Goal: Information Seeking & Learning: Learn about a topic

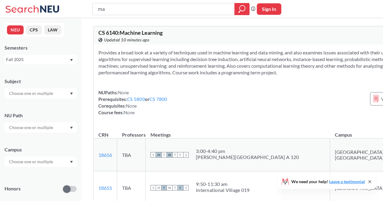
type input "m"
type input "neural networks"
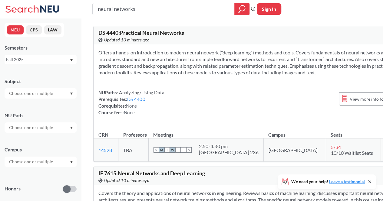
click at [236, 68] on section "Offers a hands-on introduction to modern neural network ("deep learning") metho…" at bounding box center [252, 62] width 309 height 27
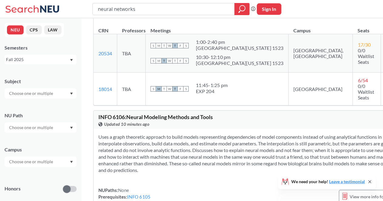
scroll to position [252, 0]
drag, startPoint x: 249, startPoint y: 62, endPoint x: 298, endPoint y: 58, distance: 48.9
click at [298, 58] on tr "20534 View this section on Banner. TBA S M T W T F S 1:00 - 2:40 pm [GEOGRAPHIC…" at bounding box center [253, 54] width 319 height 38
click at [288, 59] on td "[GEOGRAPHIC_DATA], [GEOGRAPHIC_DATA]" at bounding box center [320, 54] width 64 height 38
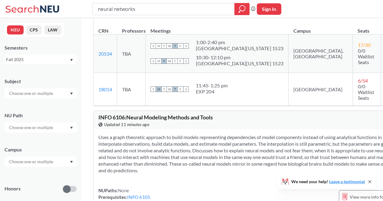
click at [264, 134] on section "Uses a graph theoretic approach to build models representing dependencies of mo…" at bounding box center [252, 154] width 309 height 40
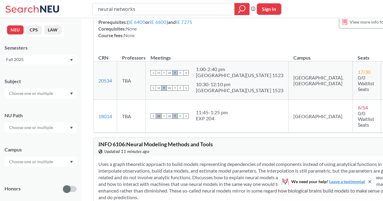
scroll to position [225, 0]
click at [288, 89] on td "[GEOGRAPHIC_DATA], [GEOGRAPHIC_DATA]" at bounding box center [320, 80] width 64 height 38
click at [270, 48] on div "Covers the theory and applications of neural networks in engineering. Reviews b…" at bounding box center [253, 4] width 319 height 88
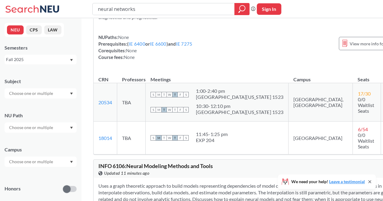
scroll to position [0, 0]
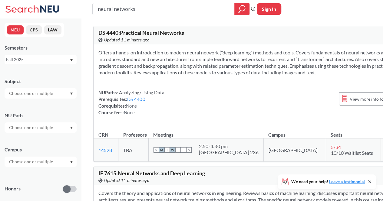
click at [194, 31] on div "DS 4440 : Practical Neural Networks View this course on Banner. Updated 11 minu…" at bounding box center [175, 36] width 155 height 13
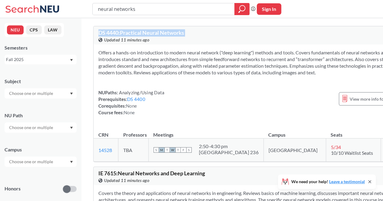
click at [194, 31] on div "DS 4440 : Practical Neural Networks View this course on Banner. Updated 11 minu…" at bounding box center [175, 36] width 155 height 13
click at [157, 7] on input "neural networks" at bounding box center [163, 9] width 133 height 10
type input "neural networks"
click at [243, 11] on icon "magnifying glass" at bounding box center [241, 7] width 5 height 5
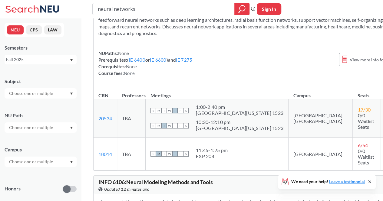
scroll to position [194, 0]
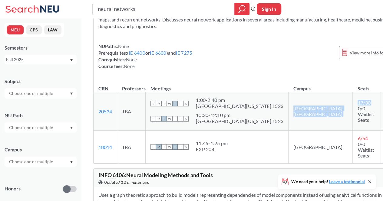
drag, startPoint x: 243, startPoint y: 118, endPoint x: 295, endPoint y: 118, distance: 51.5
click at [295, 118] on tr "20534 View this section on Banner. TBA S M T W T F S 1:00 - 2:40 pm [GEOGRAPHIC…" at bounding box center [253, 111] width 319 height 38
click at [288, 91] on th "Campus" at bounding box center [320, 85] width 64 height 13
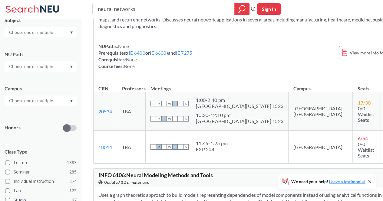
scroll to position [0, 0]
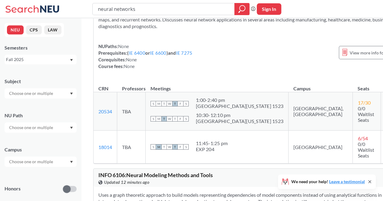
click at [19, 159] on input "text" at bounding box center [31, 161] width 51 height 7
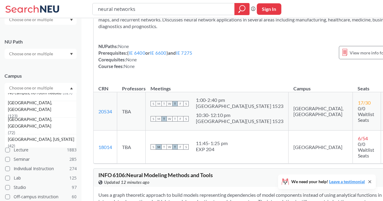
scroll to position [44, 0]
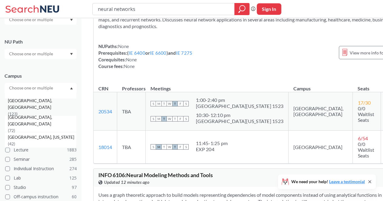
click at [9, 104] on span "[GEOGRAPHIC_DATA], [GEOGRAPHIC_DATA]" at bounding box center [42, 103] width 68 height 13
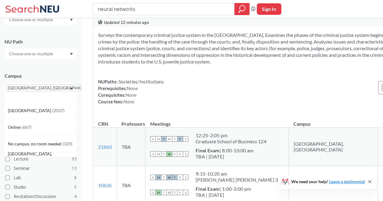
scroll to position [589, 0]
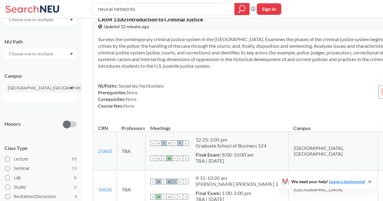
click at [241, 109] on div "NUPaths: Societies/Institutions Prerequisites: None Corequisites: None Course f…" at bounding box center [272, 96] width 349 height 27
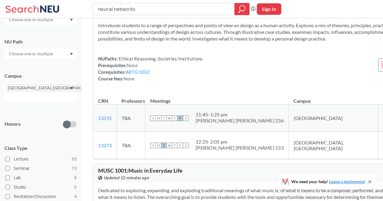
scroll to position [0, 0]
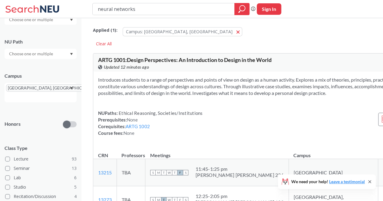
click at [20, 57] on input "text" at bounding box center [31, 53] width 51 height 7
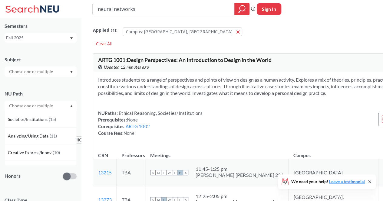
scroll to position [14, 0]
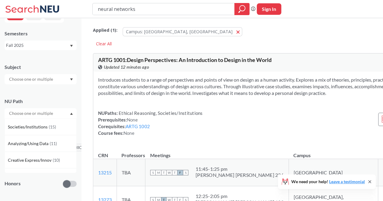
click at [60, 80] on div at bounding box center [41, 79] width 72 height 10
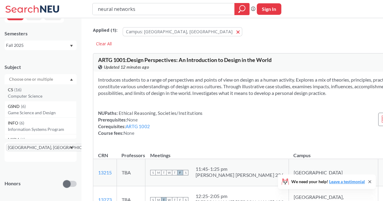
click at [53, 89] on div "CS ( 16 )" at bounding box center [42, 90] width 68 height 7
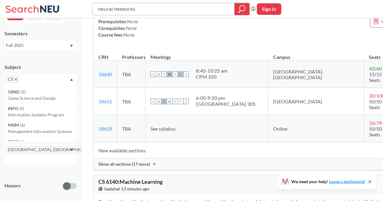
scroll to position [2889, 0]
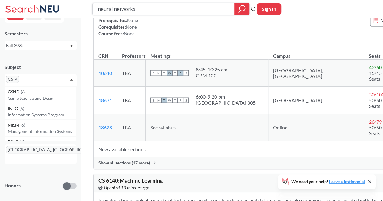
click at [169, 4] on input "neural networks" at bounding box center [163, 9] width 133 height 10
type input "microeconomics"
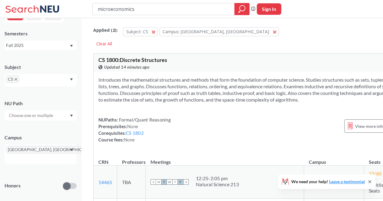
click at [204, 88] on section "Introduces the mathematical structures and methods that form the foundation of …" at bounding box center [255, 90] width 315 height 27
click at [16, 79] on icon "X to remove pill" at bounding box center [16, 79] width 3 height 3
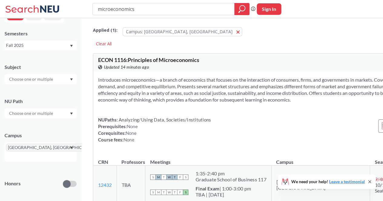
click at [45, 84] on div "Subject [GEOGRAPHIC_DATA] [GEOGRAPHIC_DATA], [GEOGRAPHIC_DATA] Honors Class Typ…" at bounding box center [41, 190] width 72 height 265
click at [161, 77] on section "Introduces microeconomics—a branch of economics that focuses on the interaction…" at bounding box center [272, 90] width 349 height 27
drag, startPoint x: 161, startPoint y: 77, endPoint x: 161, endPoint y: 72, distance: 5.1
click at [161, 72] on div "Introduces microeconomics—a branch of economics that focuses on the interaction…" at bounding box center [272, 112] width 359 height 81
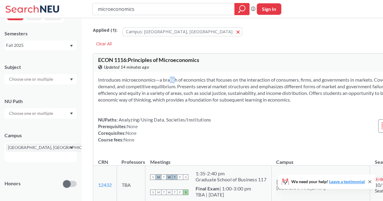
click at [161, 72] on div "Introduces microeconomics—a branch of economics that focuses on the interaction…" at bounding box center [272, 112] width 359 height 81
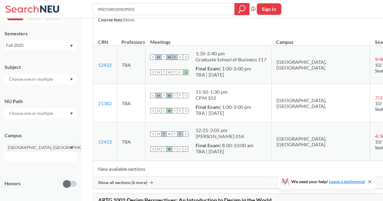
scroll to position [120, 0]
drag, startPoint x: 198, startPoint y: 60, endPoint x: 267, endPoint y: 67, distance: 69.6
click at [266, 62] on span "1:35 - 2:40 pm Graduate School of Business 117" at bounding box center [231, 56] width 71 height 12
click at [266, 62] on div "Graduate School of Business 117" at bounding box center [231, 59] width 71 height 6
drag, startPoint x: 196, startPoint y: 59, endPoint x: 267, endPoint y: 66, distance: 71.8
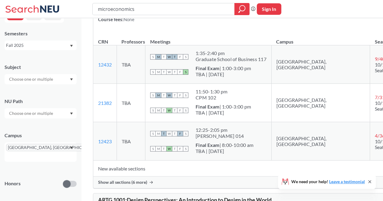
click at [267, 66] on td "S M T W T F S 1:35 - 2:40 pm Graduate School of Business 117 S M T W T F S Fina…" at bounding box center [208, 64] width 126 height 38
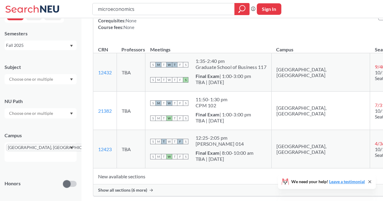
scroll to position [103, 0]
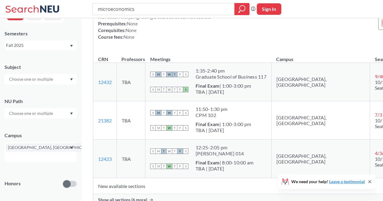
click at [249, 72] on td "S M T W T F S 1:35 - 2:40 pm Graduate School of Business 117 S M T W T F S Fina…" at bounding box center [208, 82] width 126 height 38
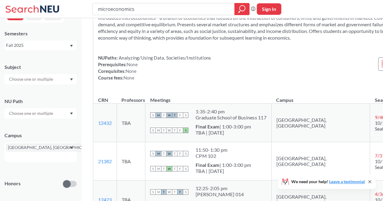
scroll to position [62, 0]
click at [260, 122] on div "1:35 - 2:40 pm Graduate School of Business 117" at bounding box center [231, 115] width 71 height 13
drag, startPoint x: 192, startPoint y: 121, endPoint x: 264, endPoint y: 120, distance: 72.1
click at [264, 120] on div "S M T W T F S 1:35 - 2:40 pm Graduate School of Business 117" at bounding box center [208, 115] width 116 height 13
click at [264, 115] on div "1:35 - 2:40 pm" at bounding box center [231, 112] width 71 height 6
